Goal: Task Accomplishment & Management: Complete application form

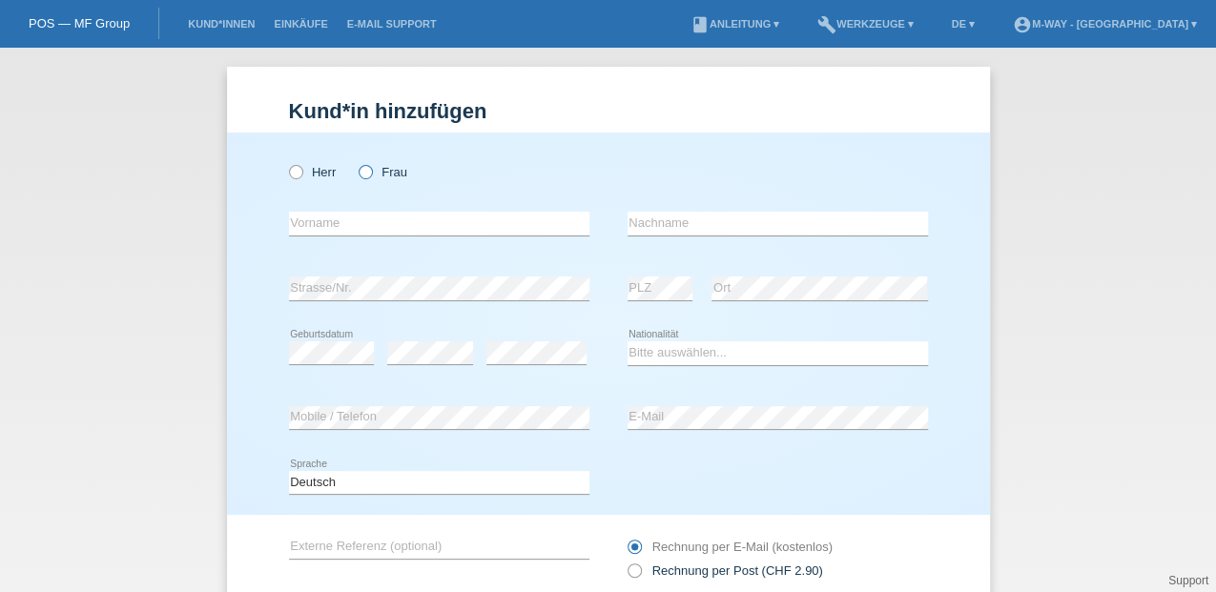
click at [356, 162] on icon at bounding box center [356, 162] width 0 height 0
click at [359, 172] on input "Frau" at bounding box center [365, 171] width 12 height 12
radio input "true"
click at [344, 218] on input "text" at bounding box center [439, 224] width 300 height 24
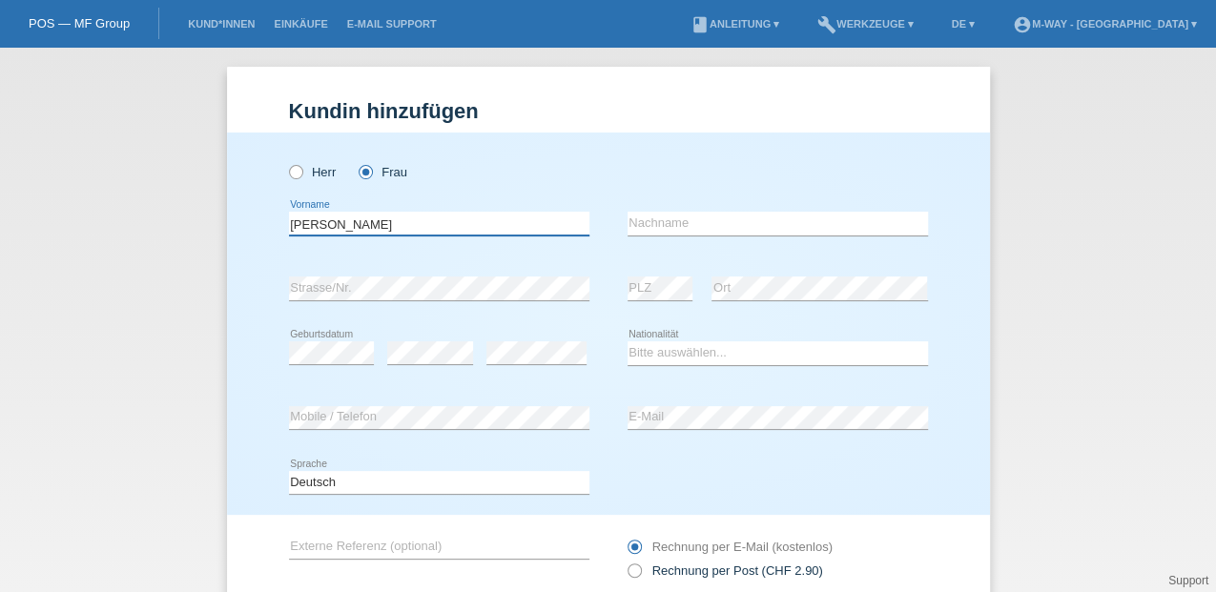
type input "Sophie"
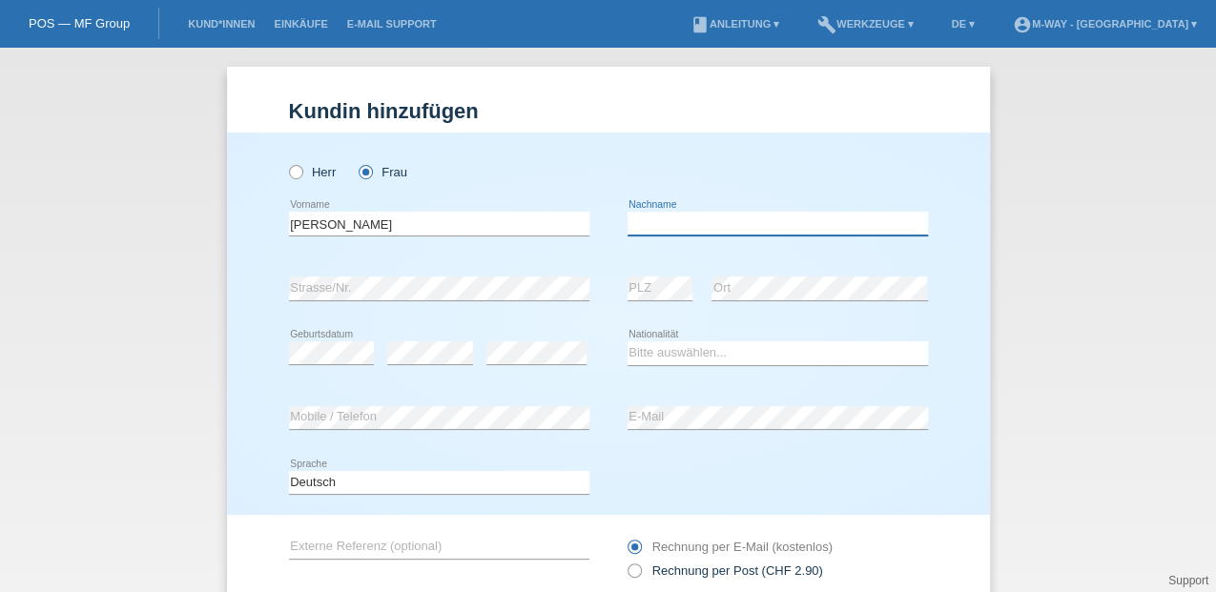
click at [640, 222] on input "text" at bounding box center [778, 224] width 300 height 24
type input "Schütz"
click at [538, 370] on div "error" at bounding box center [536, 353] width 100 height 65
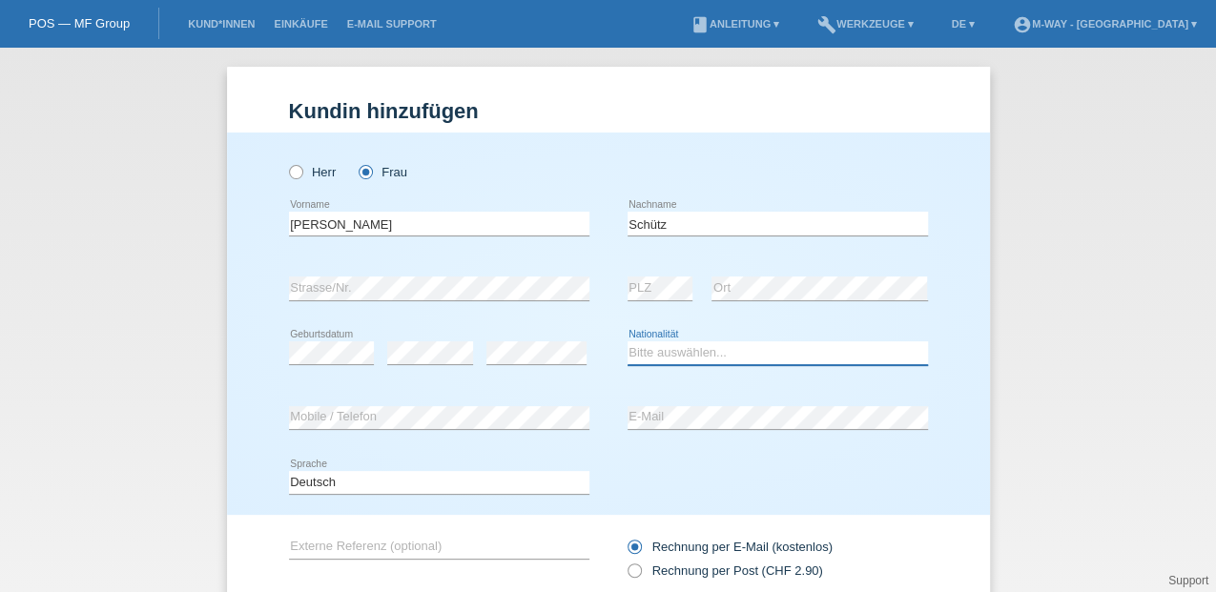
click at [630, 347] on select "Bitte auswählen... Schweiz Deutschland Liechtenstein Österreich ------------ Af…" at bounding box center [778, 352] width 300 height 23
select select "CH"
click at [628, 341] on select "Bitte auswählen... Schweiz Deutschland Liechtenstein Österreich ------------ Af…" at bounding box center [778, 352] width 300 height 23
click at [801, 403] on div "error E-Mail" at bounding box center [778, 418] width 300 height 65
click at [813, 429] on div "error E-Mail" at bounding box center [778, 418] width 300 height 65
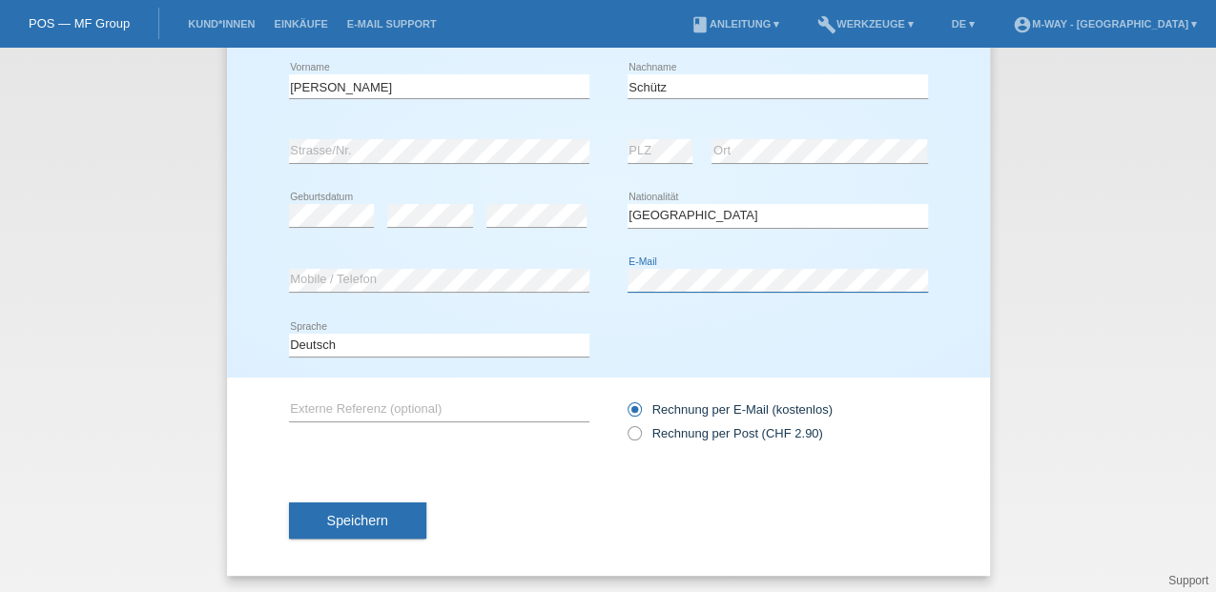
scroll to position [139, 0]
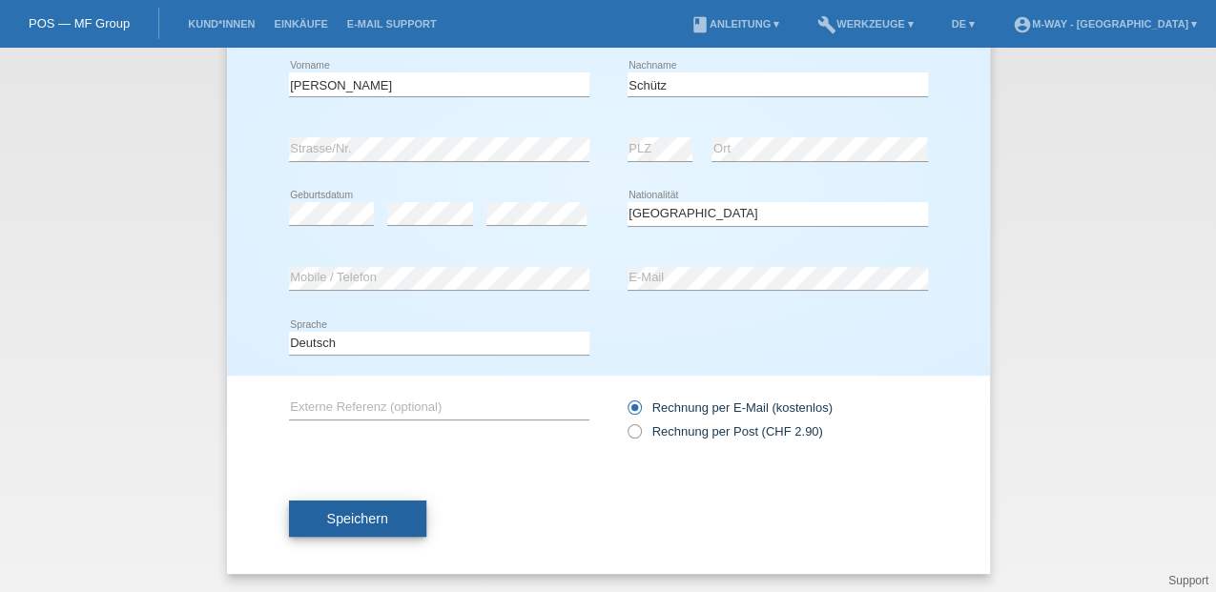
click at [369, 514] on span "Speichern" at bounding box center [357, 518] width 61 height 15
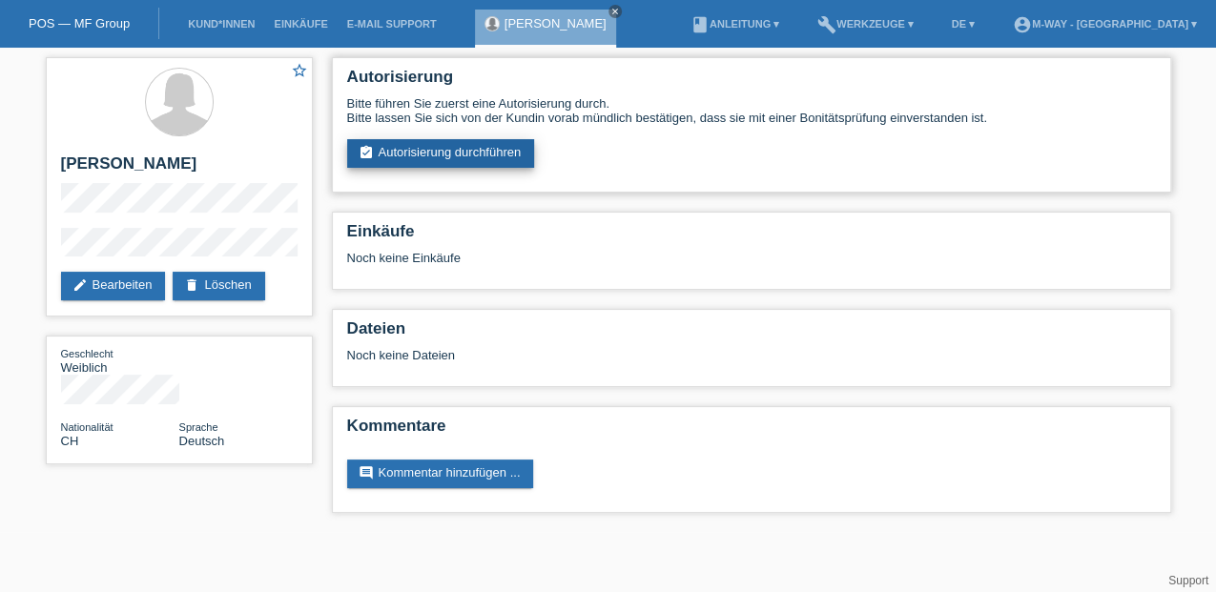
click at [406, 153] on link "assignment_turned_in Autorisierung durchführen" at bounding box center [441, 153] width 188 height 29
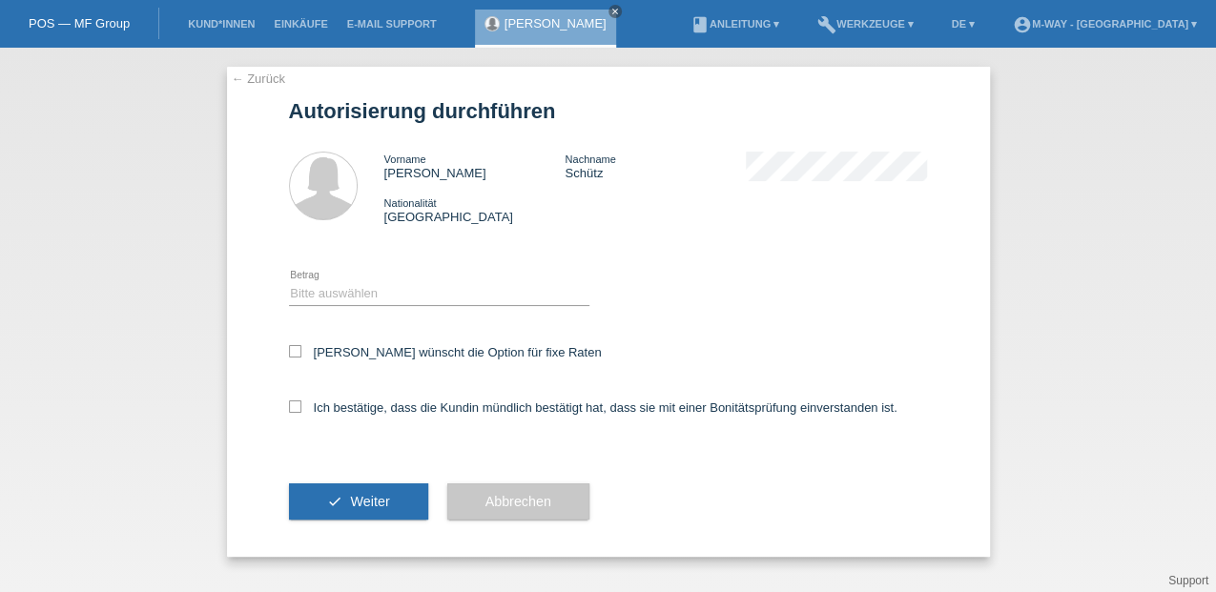
click at [313, 282] on div "Bitte auswählen CHF 1.00 - CHF 499.00 CHF 500.00 - CHF 1'999.00 CHF 2'000.00 - …" at bounding box center [439, 294] width 300 height 65
click at [323, 288] on select "Bitte auswählen CHF 1.00 - CHF 499.00 CHF 500.00 - CHF 1'999.00 CHF 2'000.00 - …" at bounding box center [439, 293] width 300 height 23
select select "3"
click at [289, 282] on select "Bitte auswählen CHF 1.00 - CHF 499.00 CHF 500.00 - CHF 1'999.00 CHF 2'000.00 - …" at bounding box center [439, 293] width 300 height 23
click at [292, 351] on icon at bounding box center [295, 351] width 12 height 12
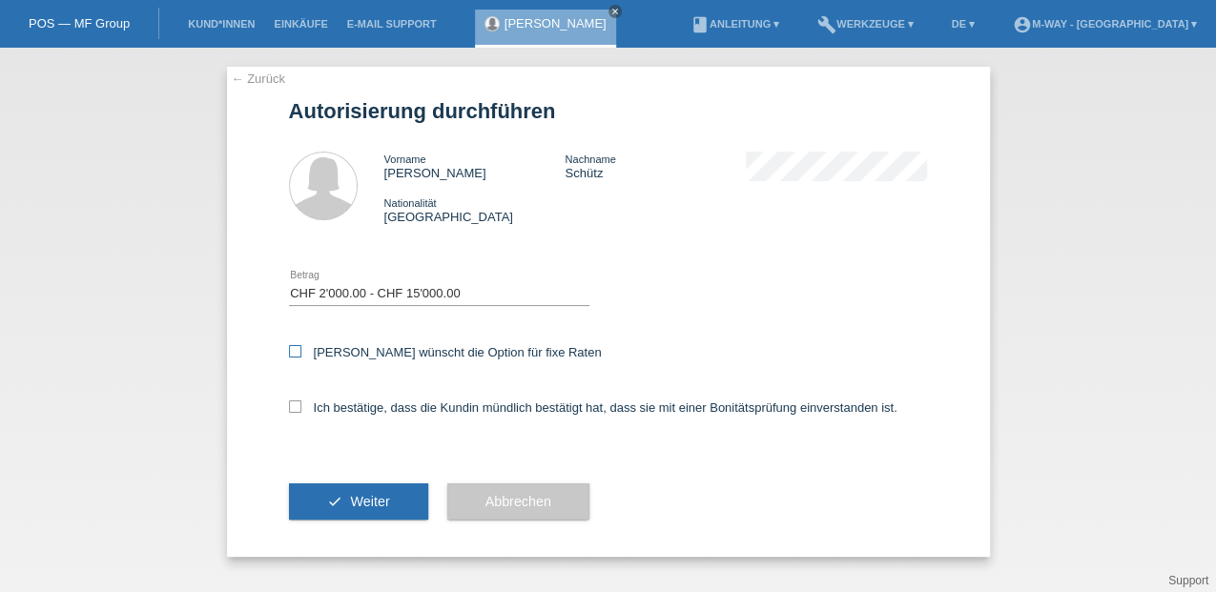
click at [292, 351] on input "Kundin wünscht die Option für fixe Raten" at bounding box center [295, 351] width 12 height 12
checkbox input "true"
click at [289, 406] on icon at bounding box center [295, 407] width 12 height 12
click at [289, 406] on input "Ich bestätige, dass die Kundin mündlich bestätigt hat, dass sie mit einer Bonit…" at bounding box center [295, 407] width 12 height 12
checkbox input "true"
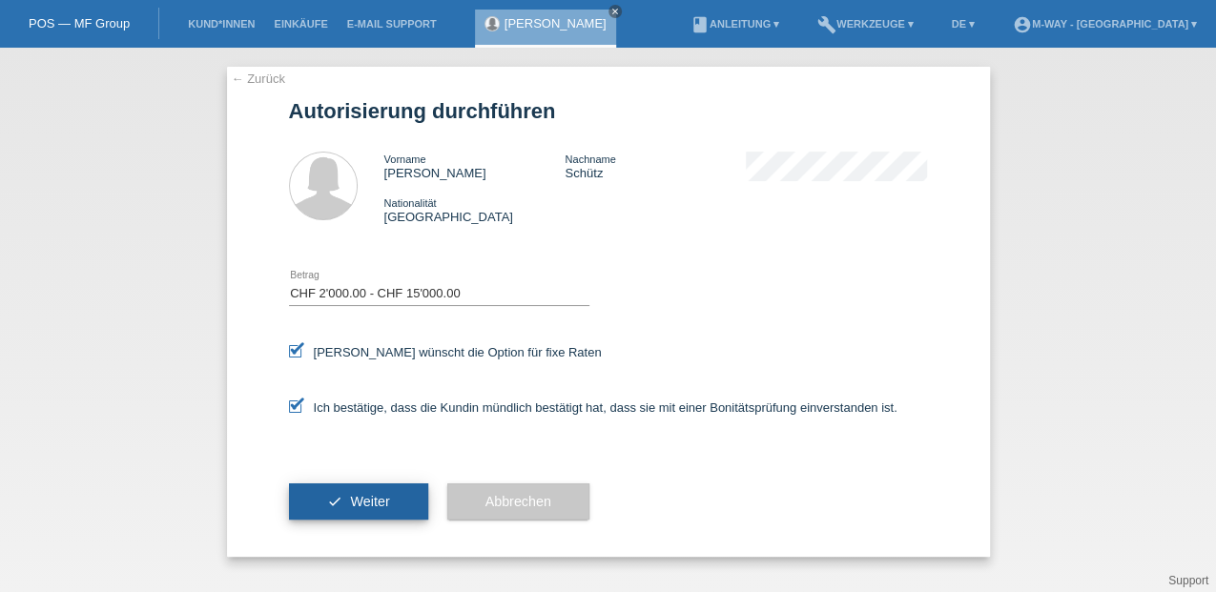
click at [305, 495] on button "check Weiter" at bounding box center [358, 502] width 139 height 36
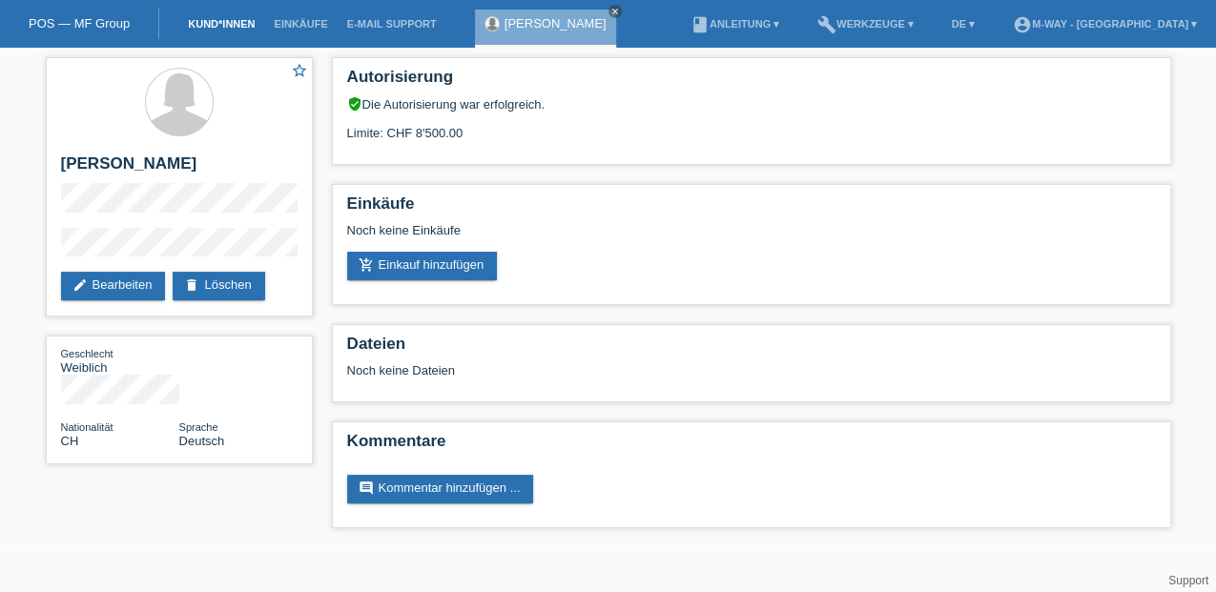
click at [221, 21] on link "Kund*innen" at bounding box center [221, 23] width 86 height 11
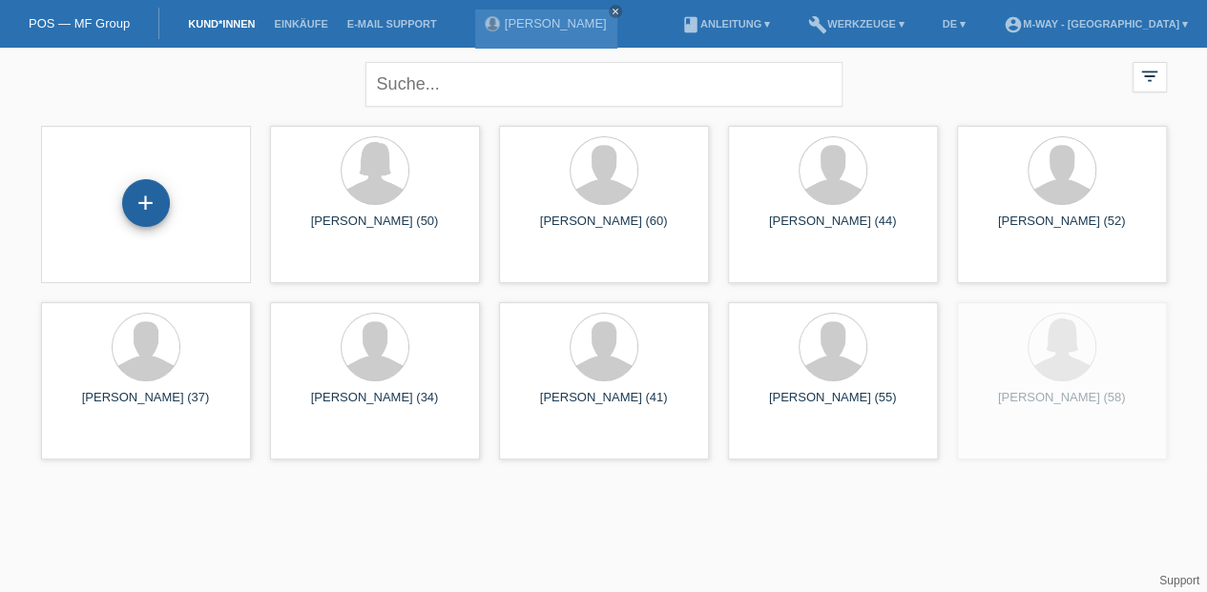
click at [151, 202] on div "+" at bounding box center [146, 203] width 48 height 48
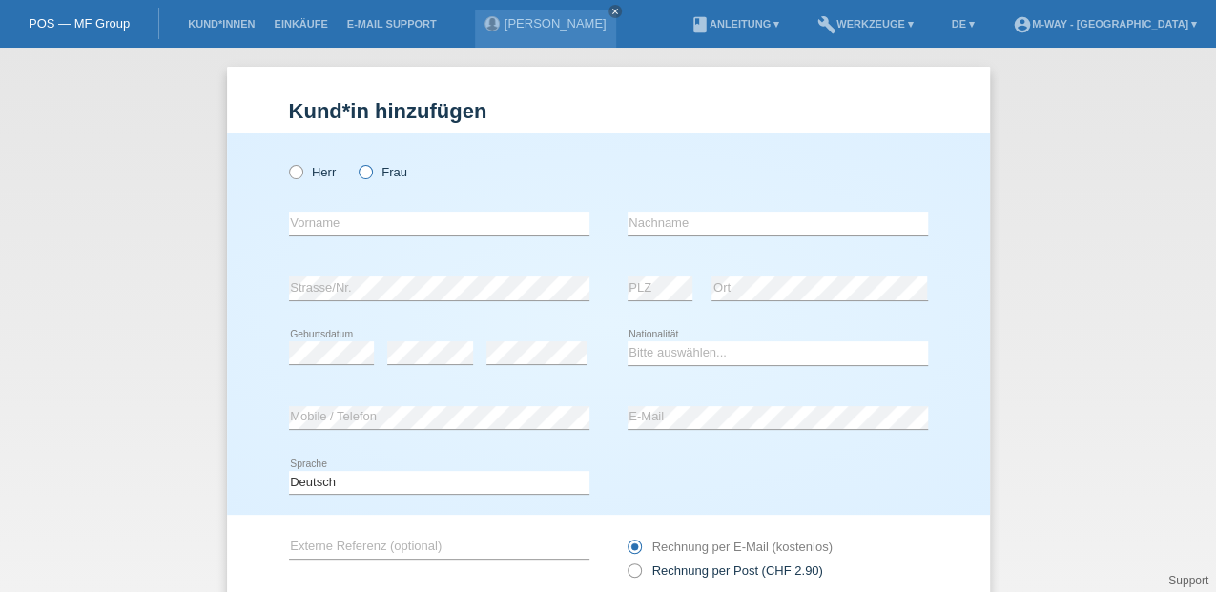
click at [356, 162] on icon at bounding box center [356, 162] width 0 height 0
click at [362, 174] on input "Frau" at bounding box center [365, 171] width 12 height 12
radio input "true"
drag, startPoint x: 313, startPoint y: 221, endPoint x: 388, endPoint y: 197, distance: 79.3
click at [313, 221] on input "text" at bounding box center [439, 224] width 300 height 24
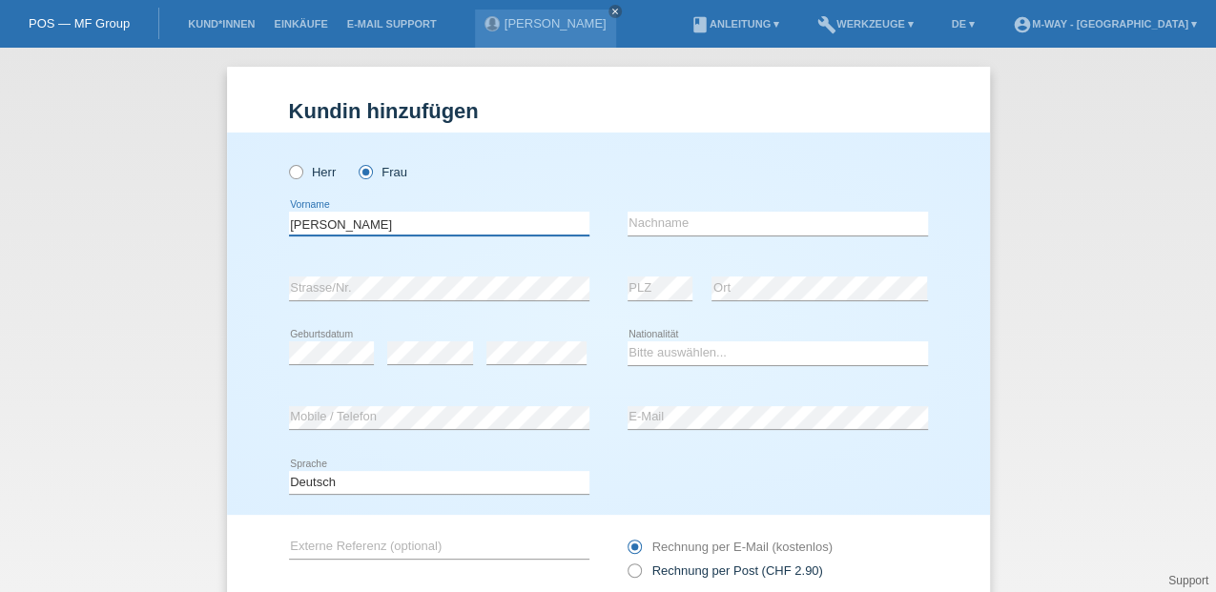
type input "[PERSON_NAME]"
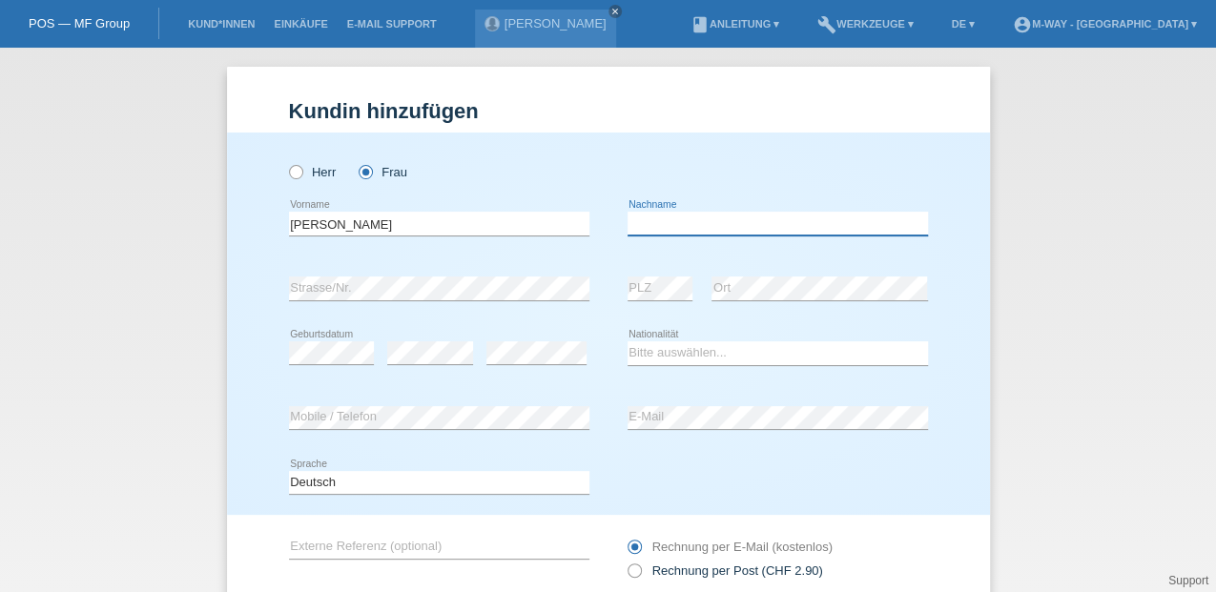
click at [652, 221] on input "text" at bounding box center [778, 224] width 300 height 24
type input "[PERSON_NAME]"
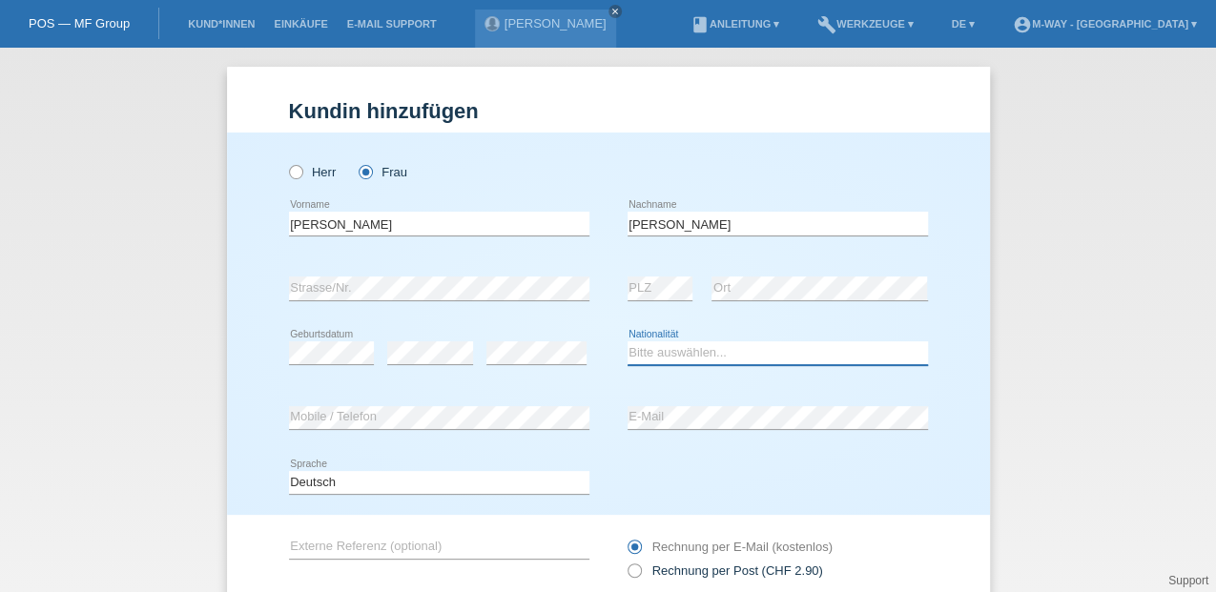
click at [661, 351] on select "Bitte auswählen... Schweiz Deutschland Liechtenstein Österreich ------------ Af…" at bounding box center [778, 352] width 300 height 23
select select "CH"
click at [628, 341] on select "Bitte auswählen... Schweiz Deutschland Liechtenstein Österreich ------------ Af…" at bounding box center [778, 352] width 300 height 23
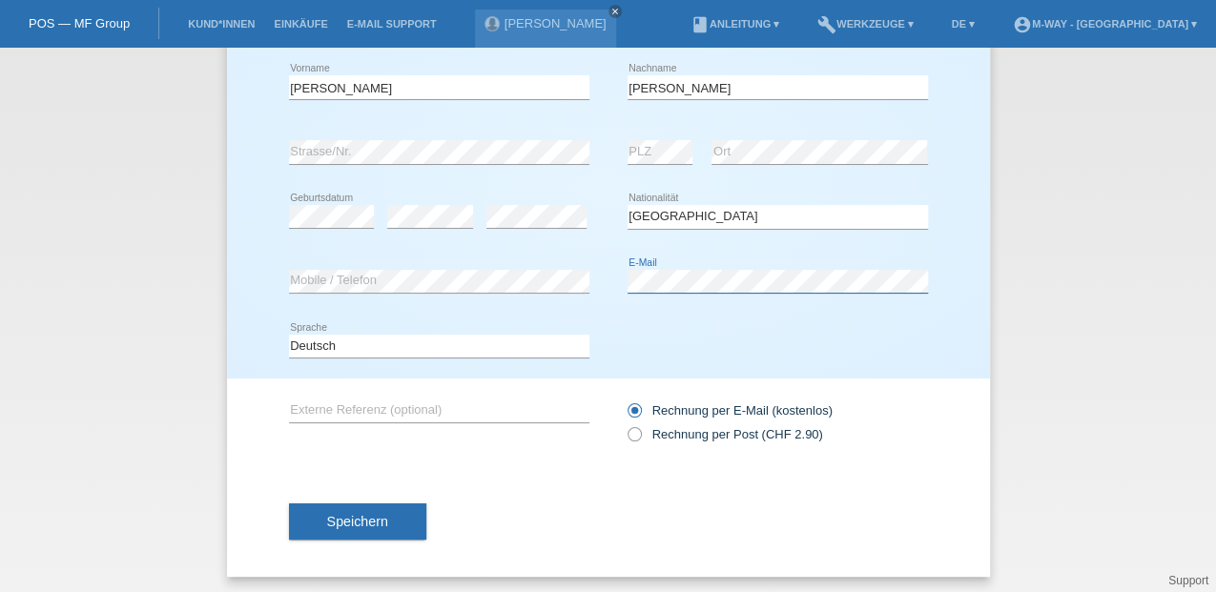
scroll to position [139, 0]
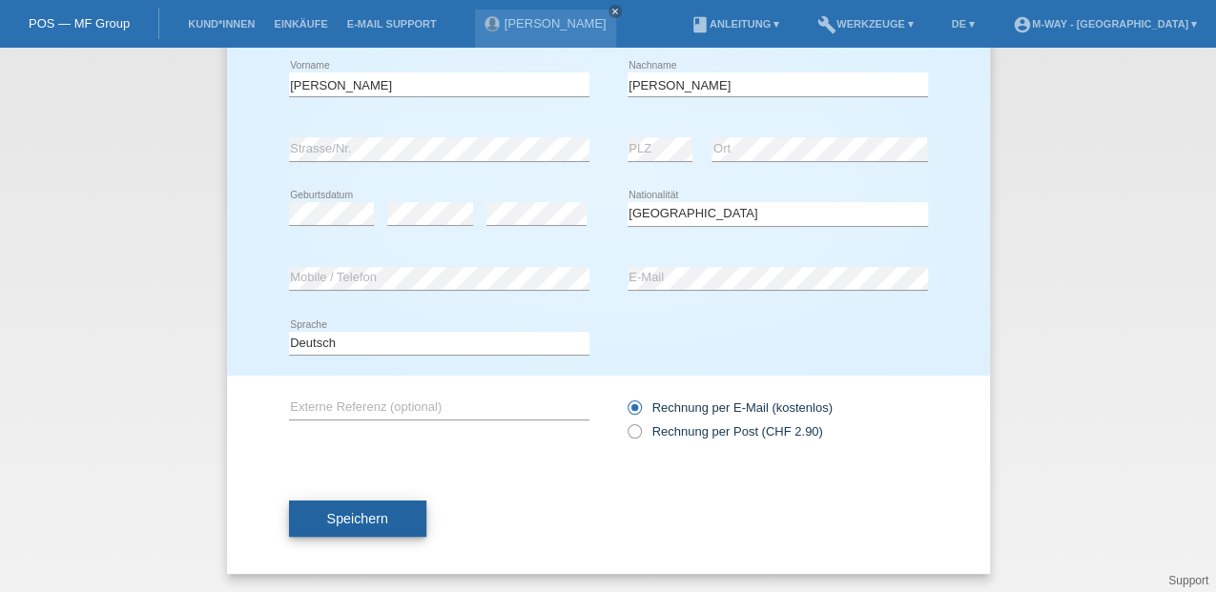
click at [372, 524] on span "Speichern" at bounding box center [357, 518] width 61 height 15
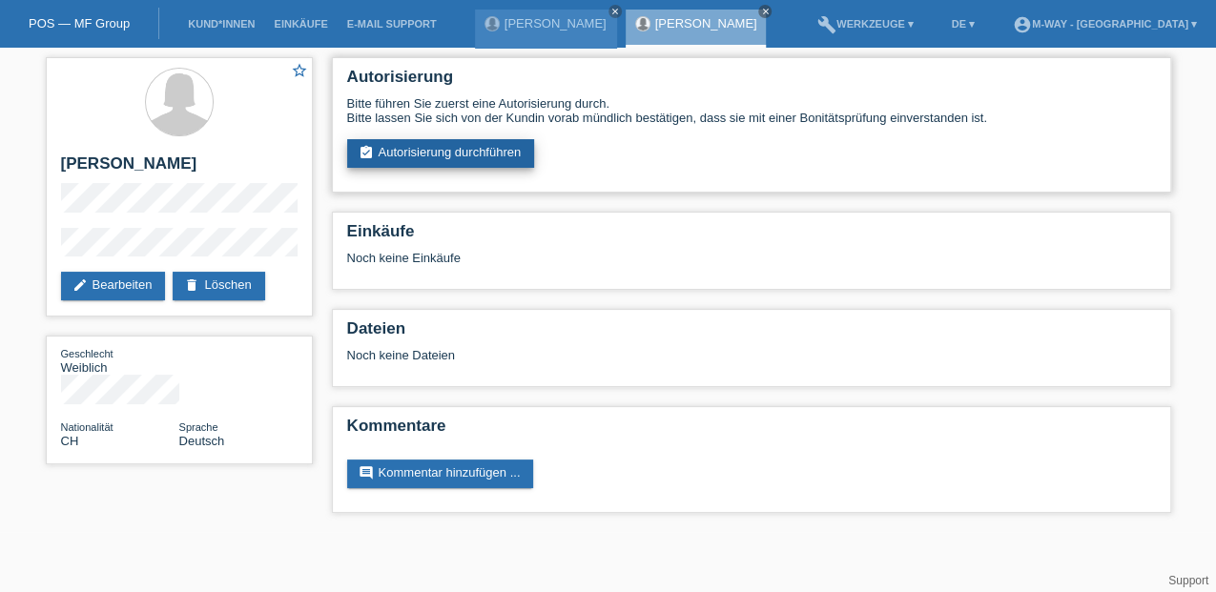
click at [394, 154] on link "assignment_turned_in Autorisierung durchführen" at bounding box center [441, 153] width 188 height 29
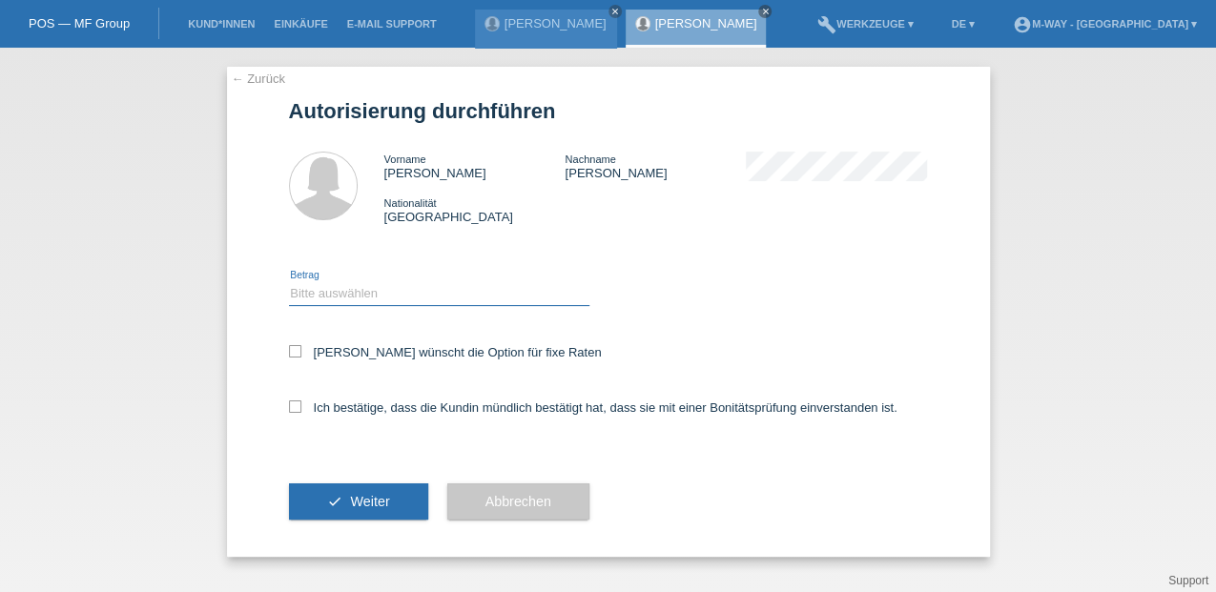
click at [309, 299] on select "Bitte auswählen CHF 1.00 - CHF 499.00 CHF 500.00 - CHF 1'999.00 CHF 2'000.00 - …" at bounding box center [439, 293] width 300 height 23
select select "3"
click at [289, 282] on select "Bitte auswählen CHF 1.00 - CHF 499.00 CHF 500.00 - CHF 1'999.00 CHF 2'000.00 - …" at bounding box center [439, 293] width 300 height 23
click at [295, 351] on icon at bounding box center [295, 351] width 12 height 12
click at [295, 351] on input "Kundin wünscht die Option für fixe Raten" at bounding box center [295, 351] width 12 height 12
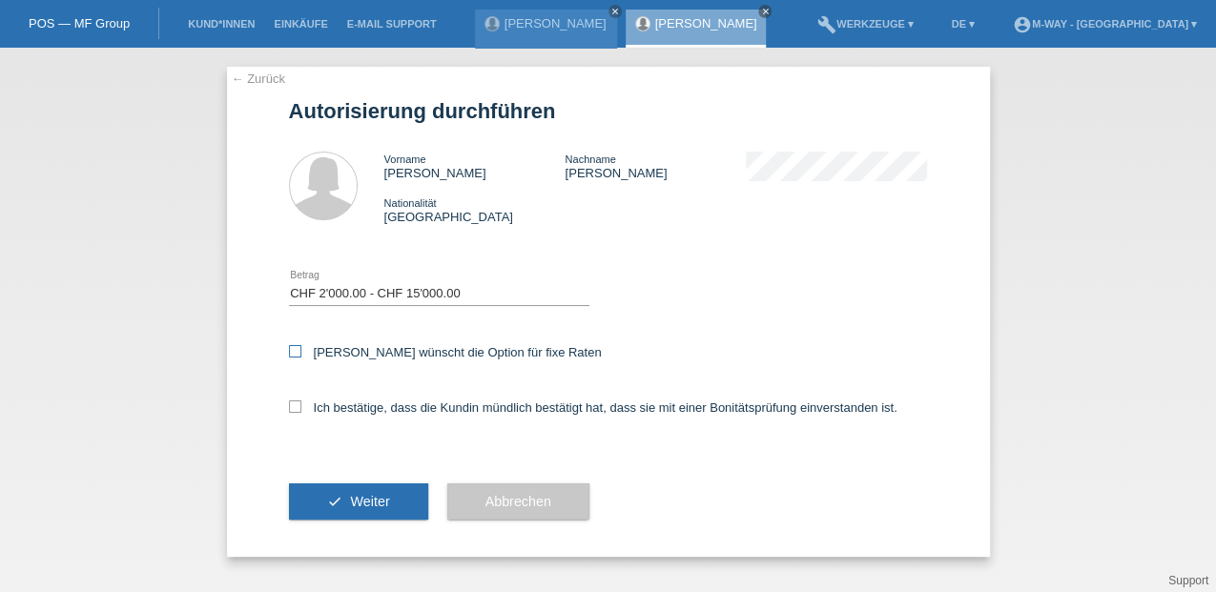
checkbox input "true"
click at [300, 408] on icon at bounding box center [295, 407] width 12 height 12
click at [300, 408] on input "Ich bestätige, dass die Kundin mündlich bestätigt hat, dass sie mit einer Bonit…" at bounding box center [295, 407] width 12 height 12
checkbox input "true"
click at [372, 504] on span "Weiter" at bounding box center [369, 501] width 39 height 15
